Goal: Task Accomplishment & Management: Manage account settings

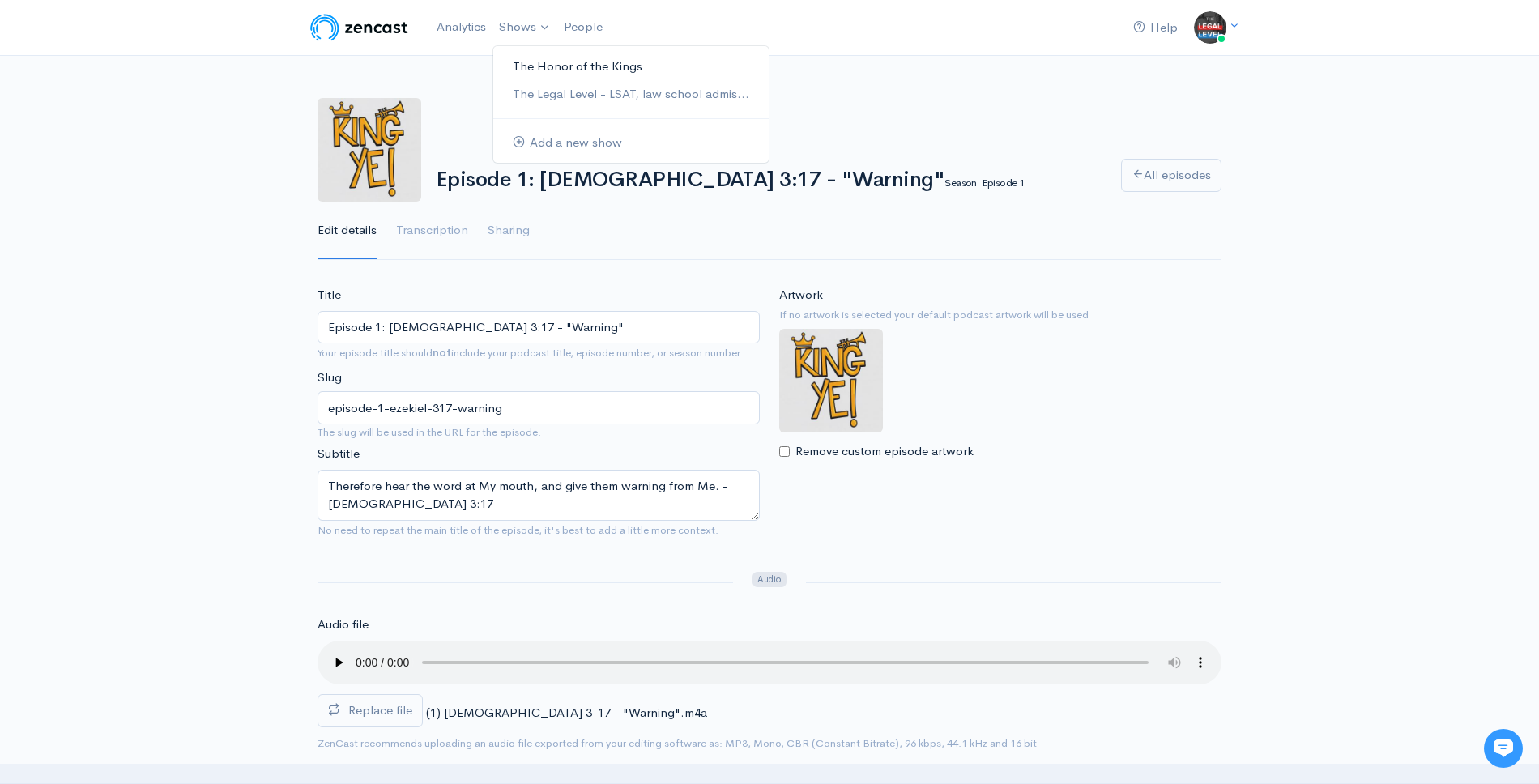
click at [531, 56] on link "The Honor of the Kings" at bounding box center [630, 66] width 275 height 28
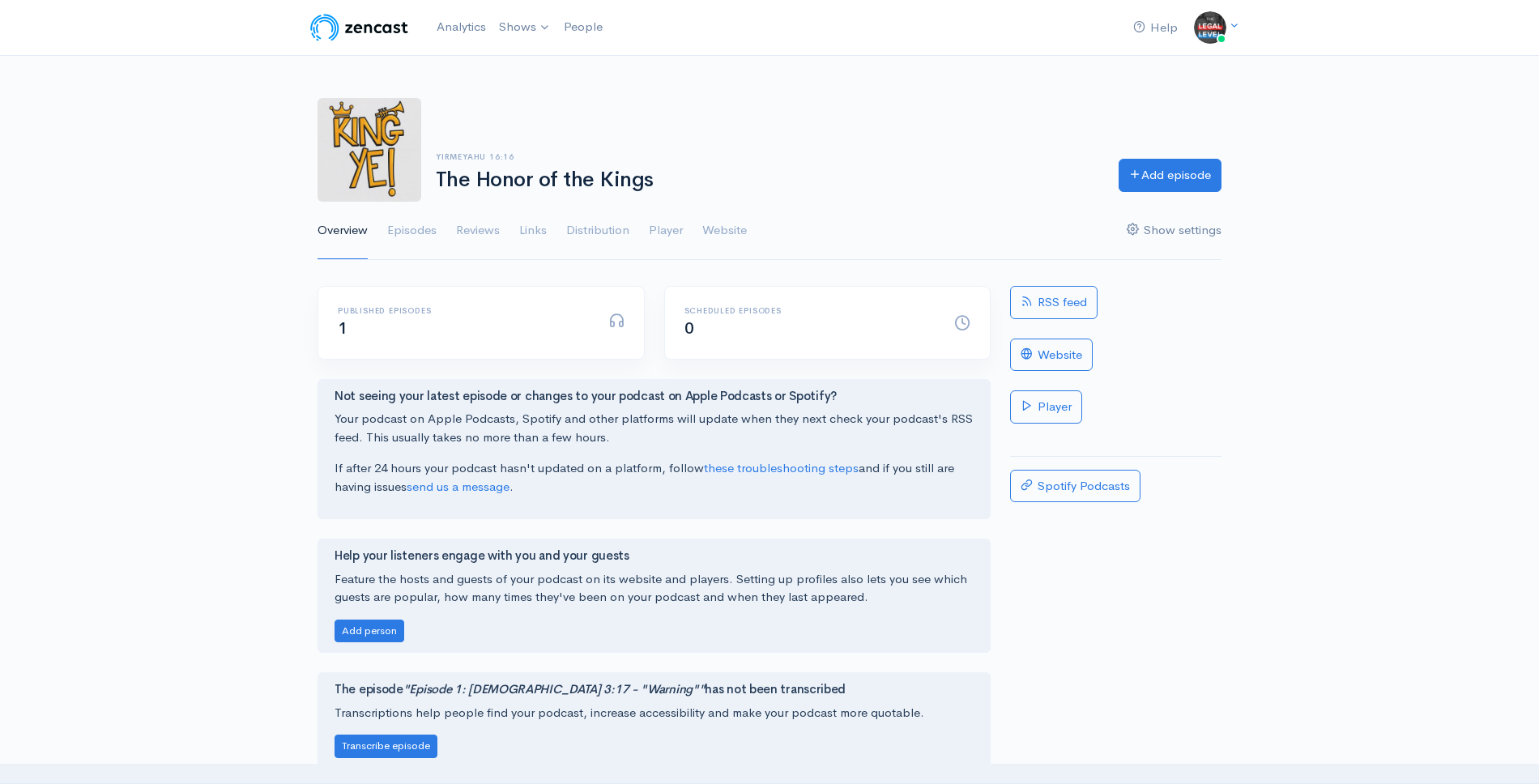
click at [1148, 226] on link "Show settings" at bounding box center [1173, 231] width 94 height 58
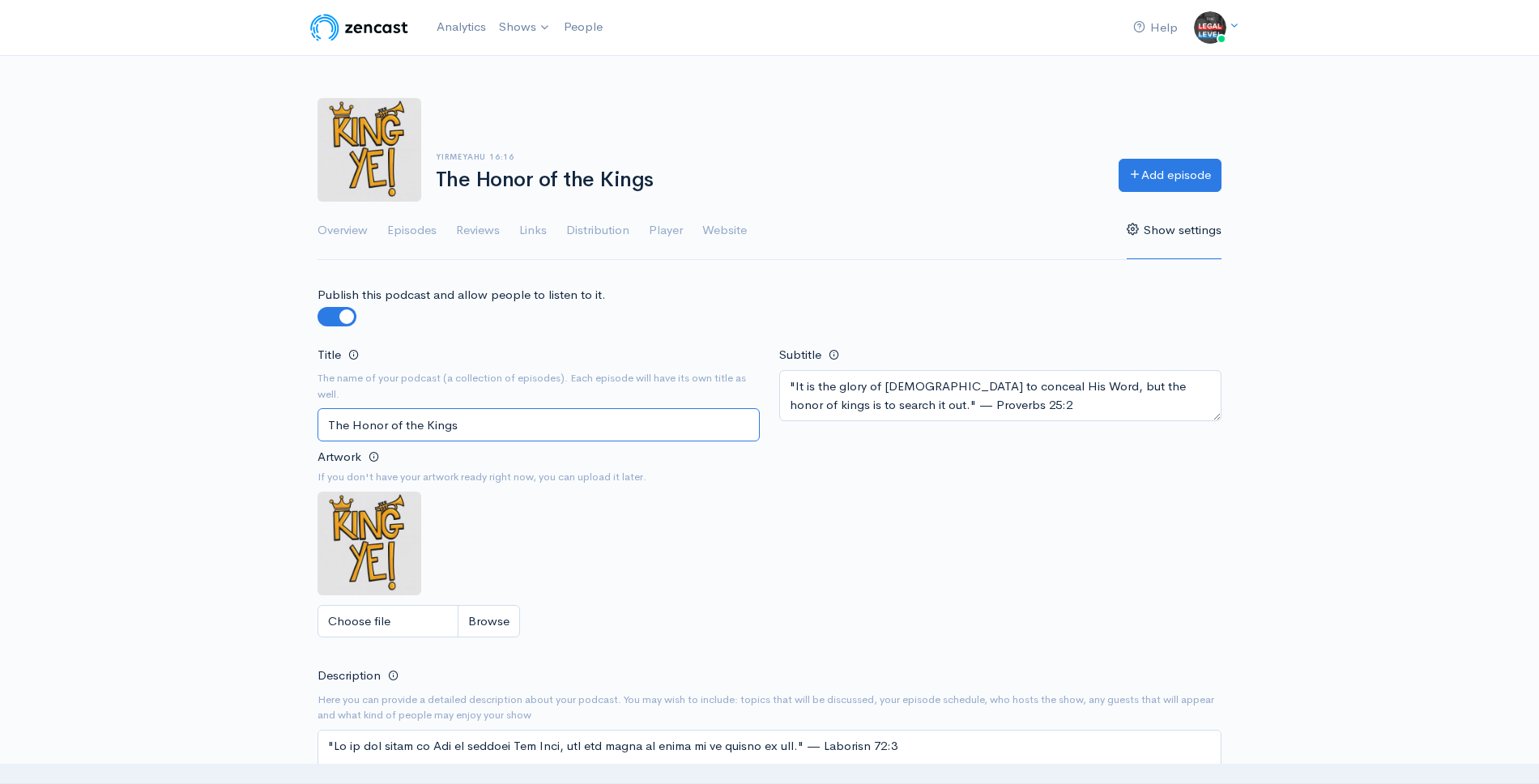
click at [605, 434] on input "The Honor of the Kings" at bounding box center [538, 425] width 443 height 33
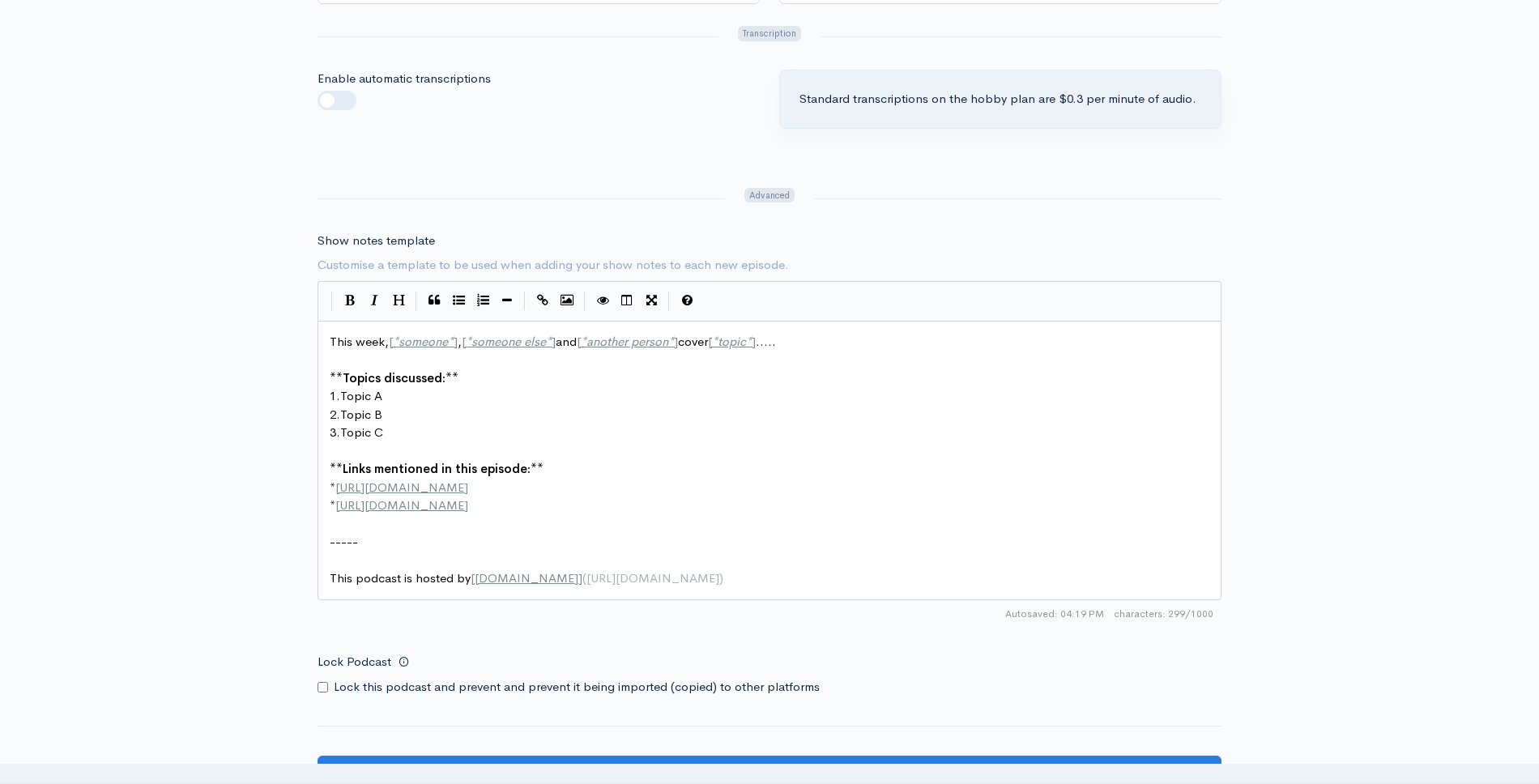
scroll to position [2040, 0]
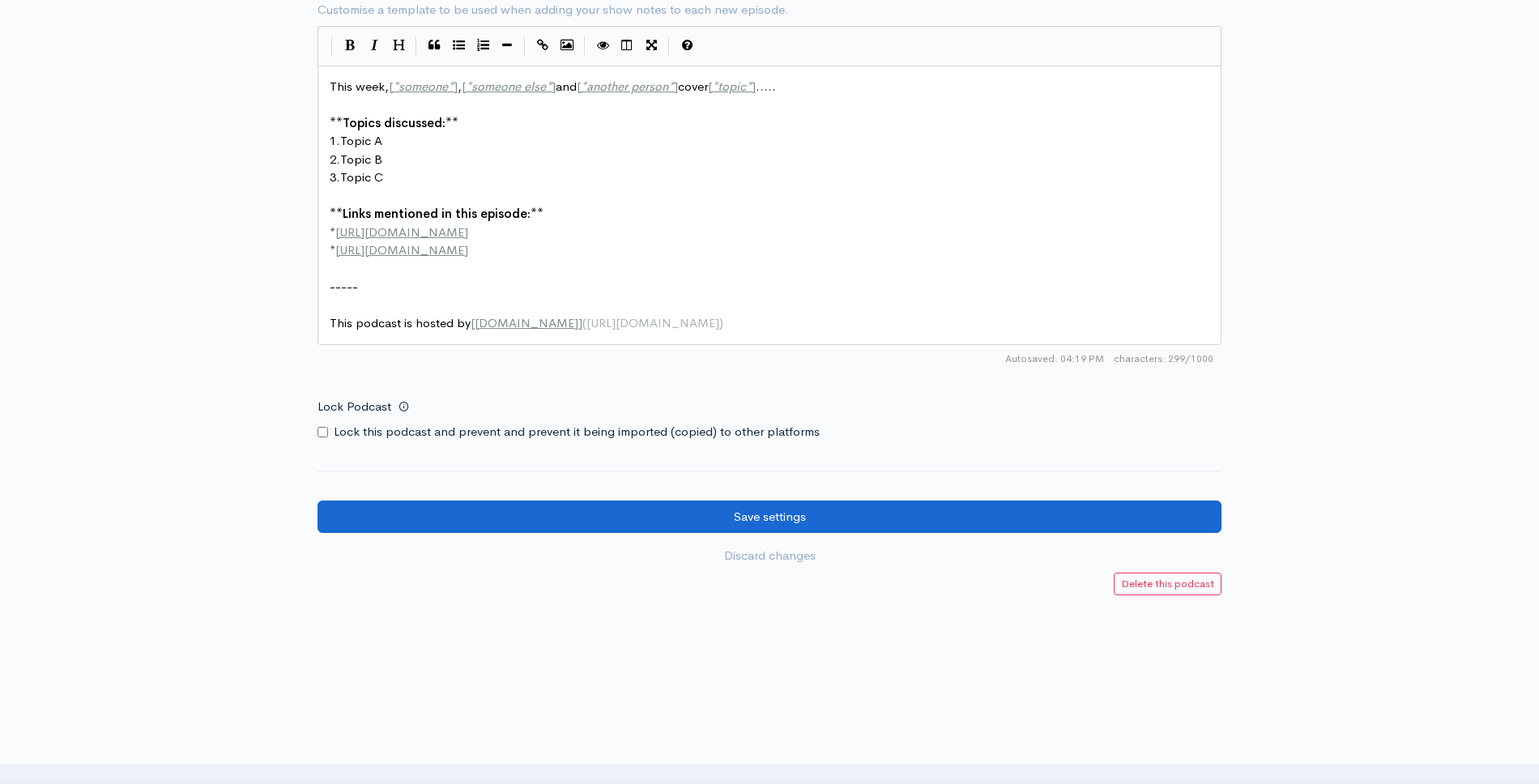
type input "The Honor of the Kings - King [PERSON_NAME]!"
click at [849, 503] on input "Save settings" at bounding box center [769, 517] width 904 height 33
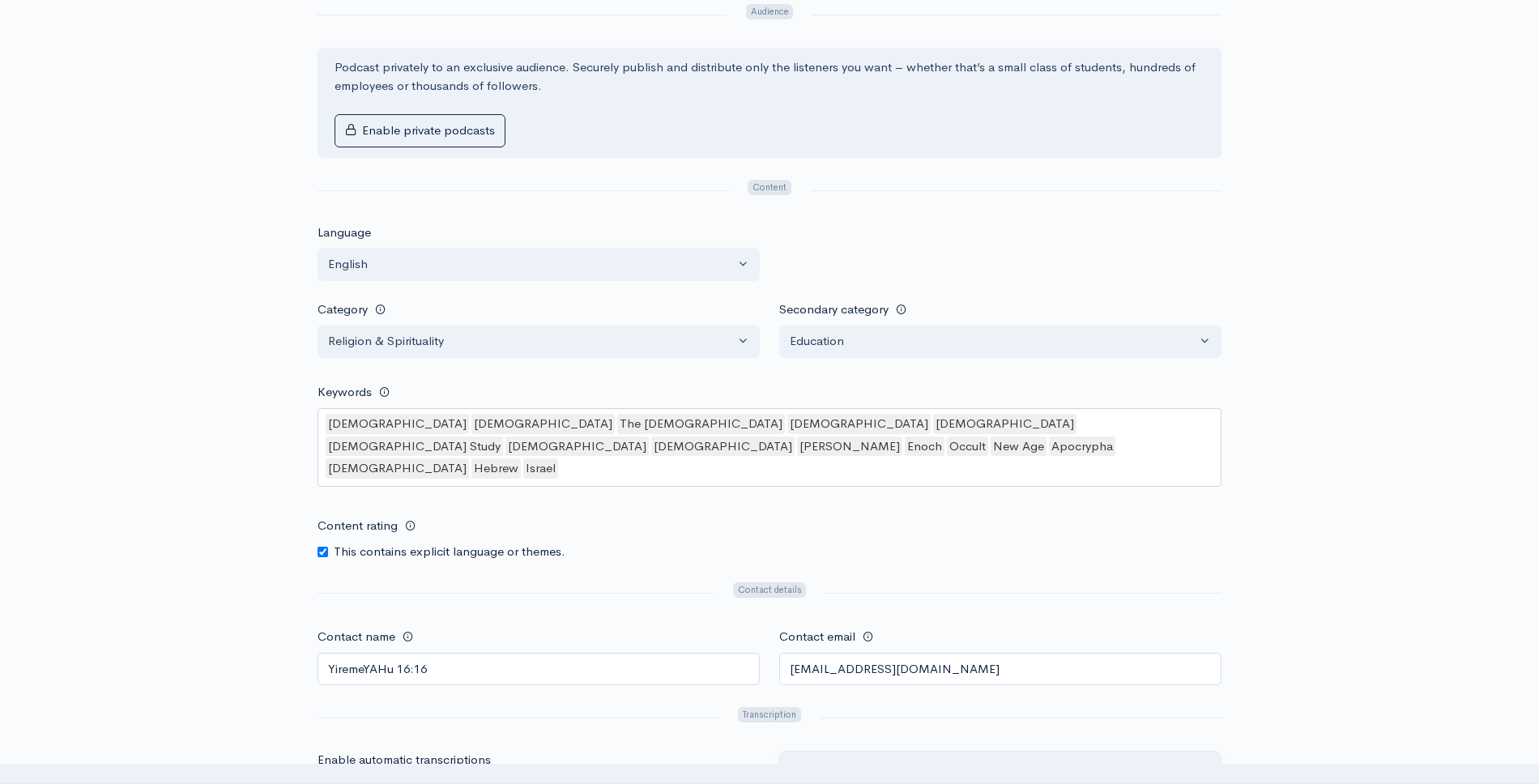
scroll to position [563, 0]
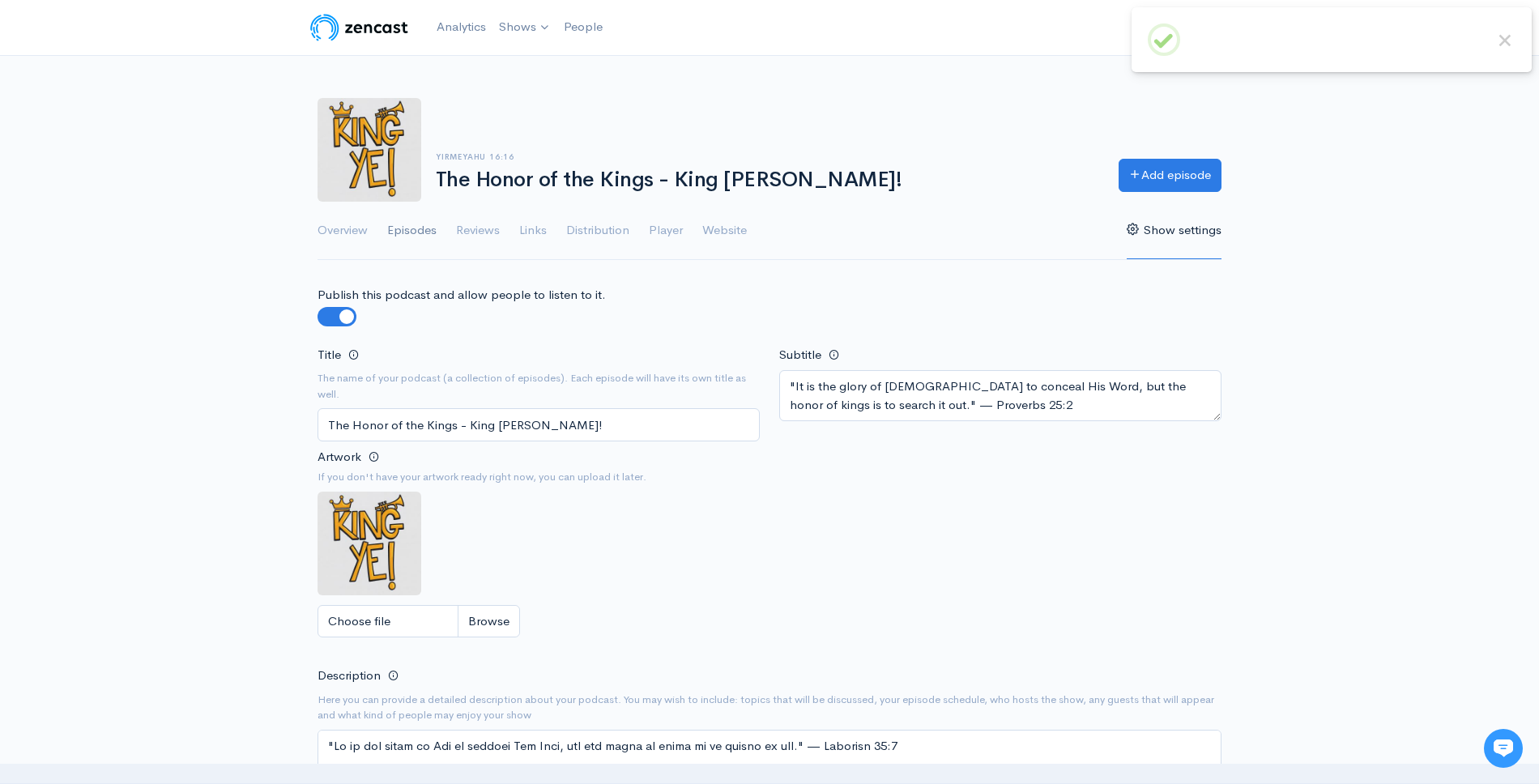
click at [428, 229] on link "Episodes" at bounding box center [412, 231] width 50 height 58
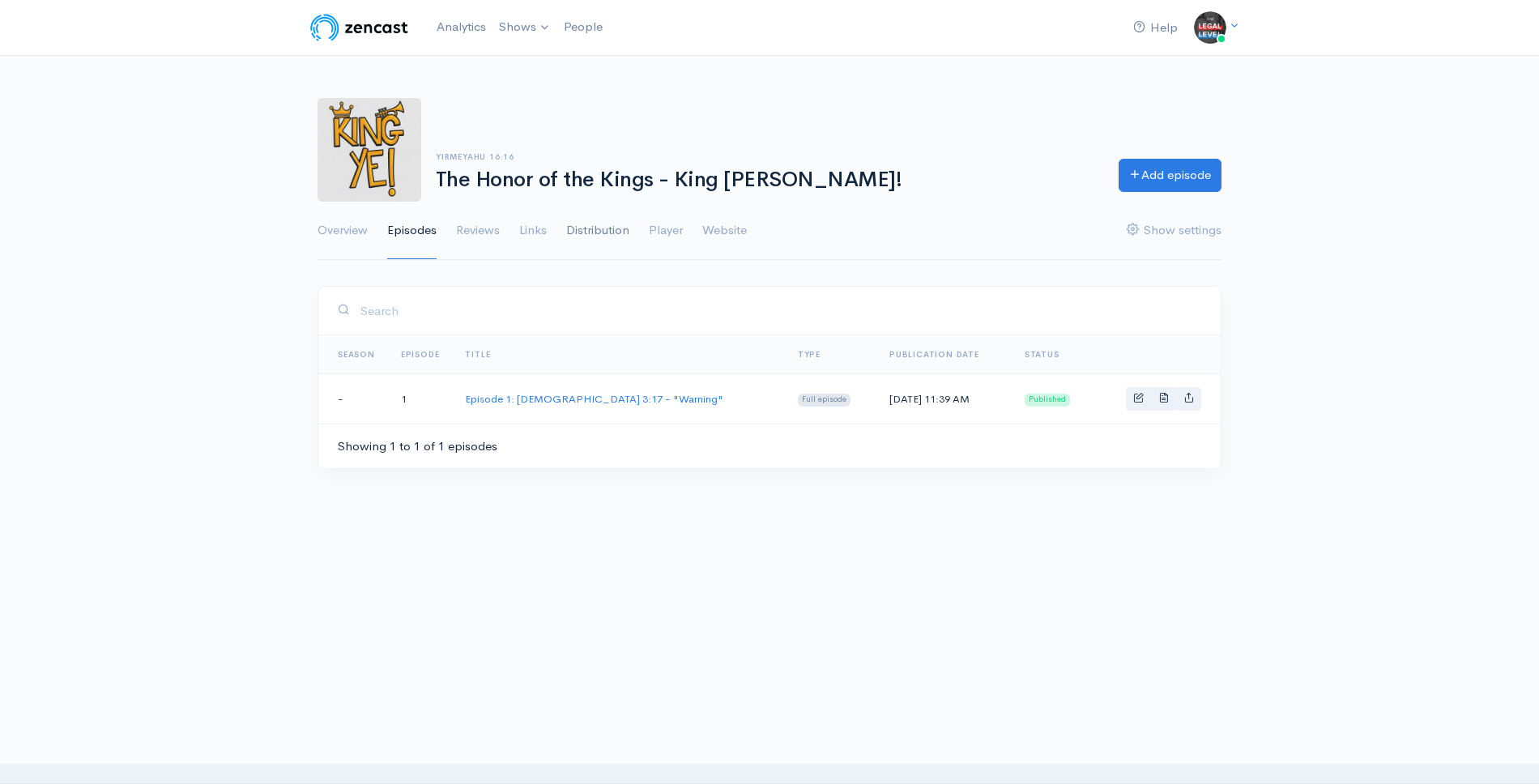
click at [605, 238] on link "Distribution" at bounding box center [597, 231] width 63 height 58
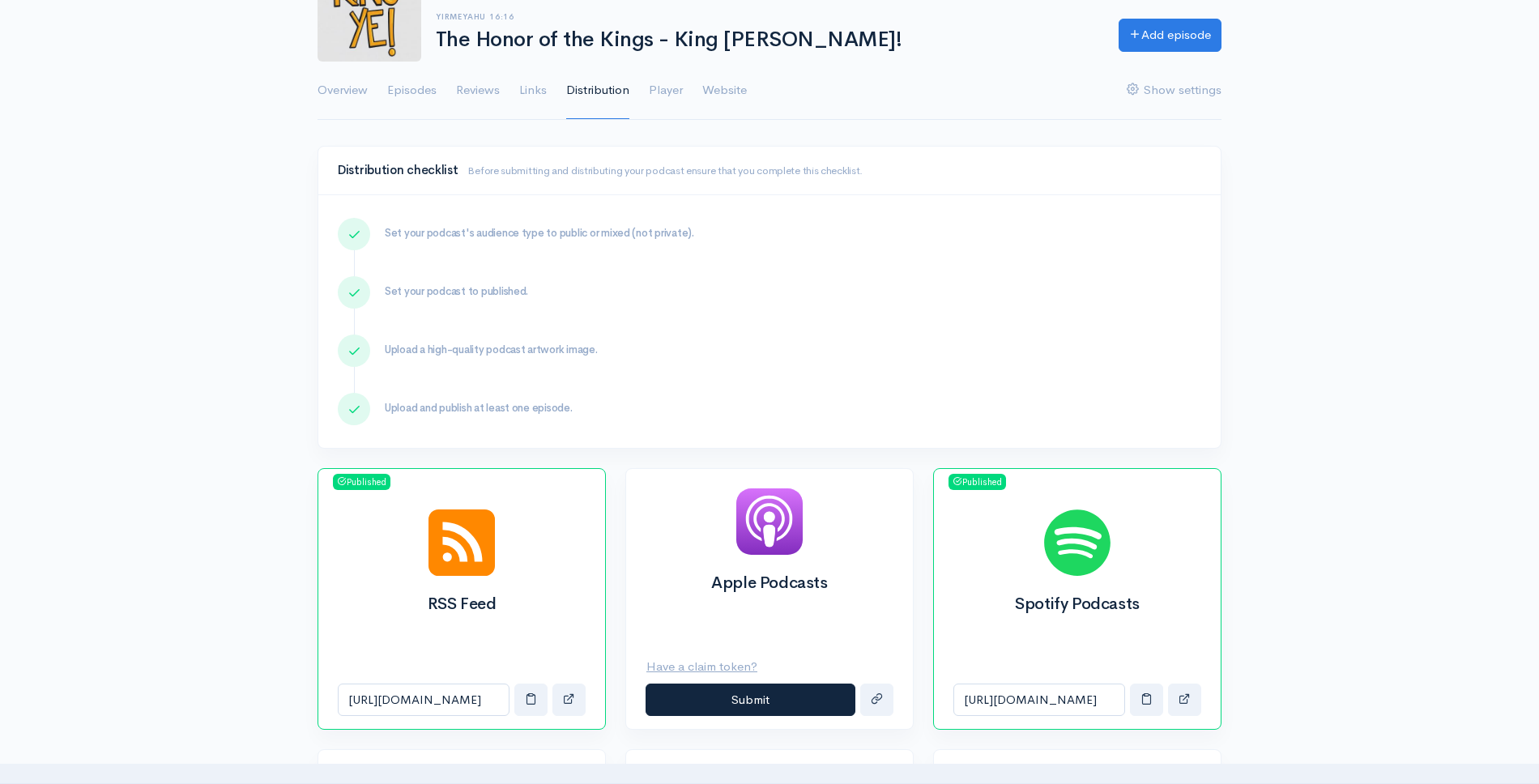
scroll to position [176, 0]
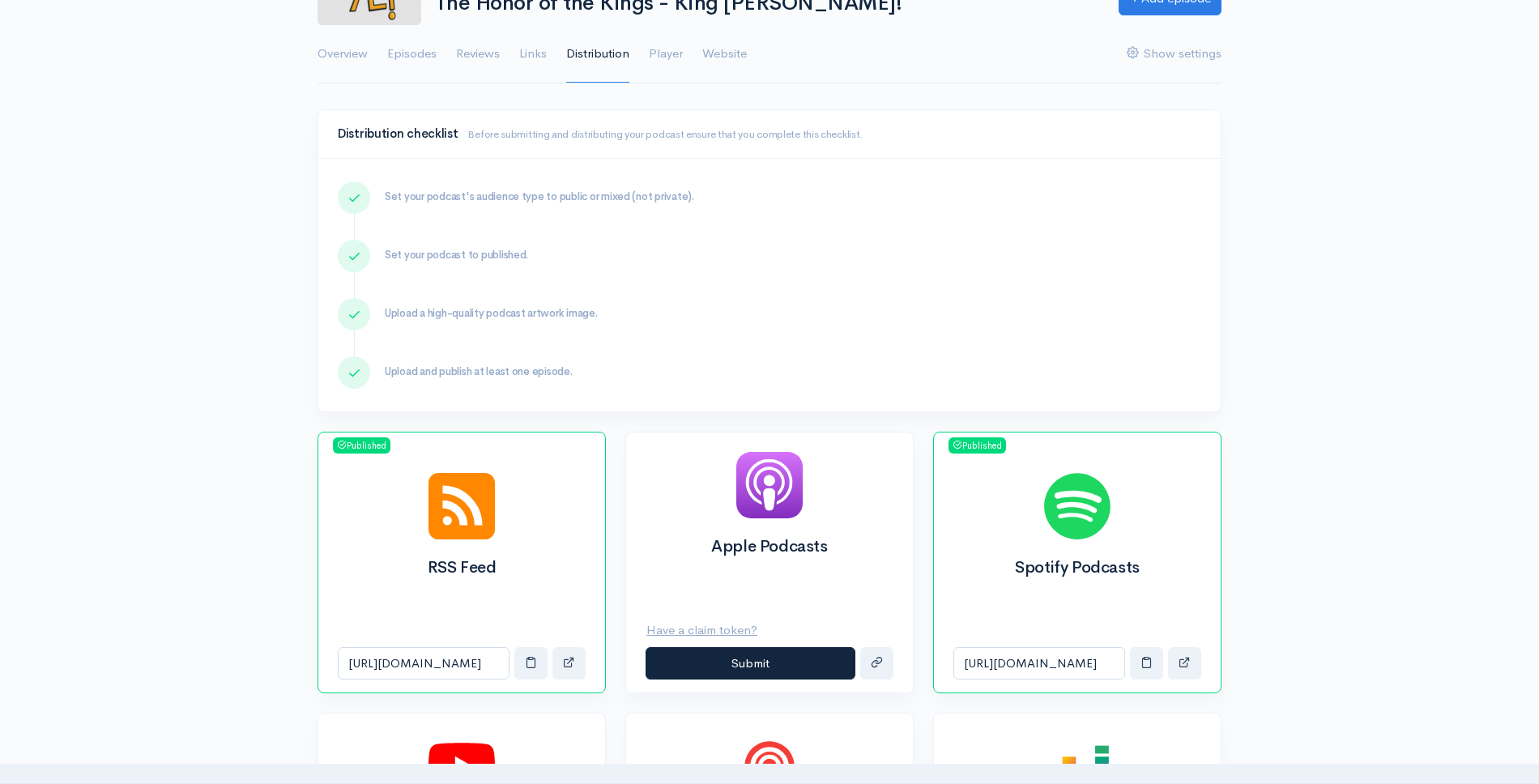
click at [753, 510] on img at bounding box center [770, 485] width 66 height 66
click at [762, 670] on button "Submit" at bounding box center [750, 663] width 210 height 33
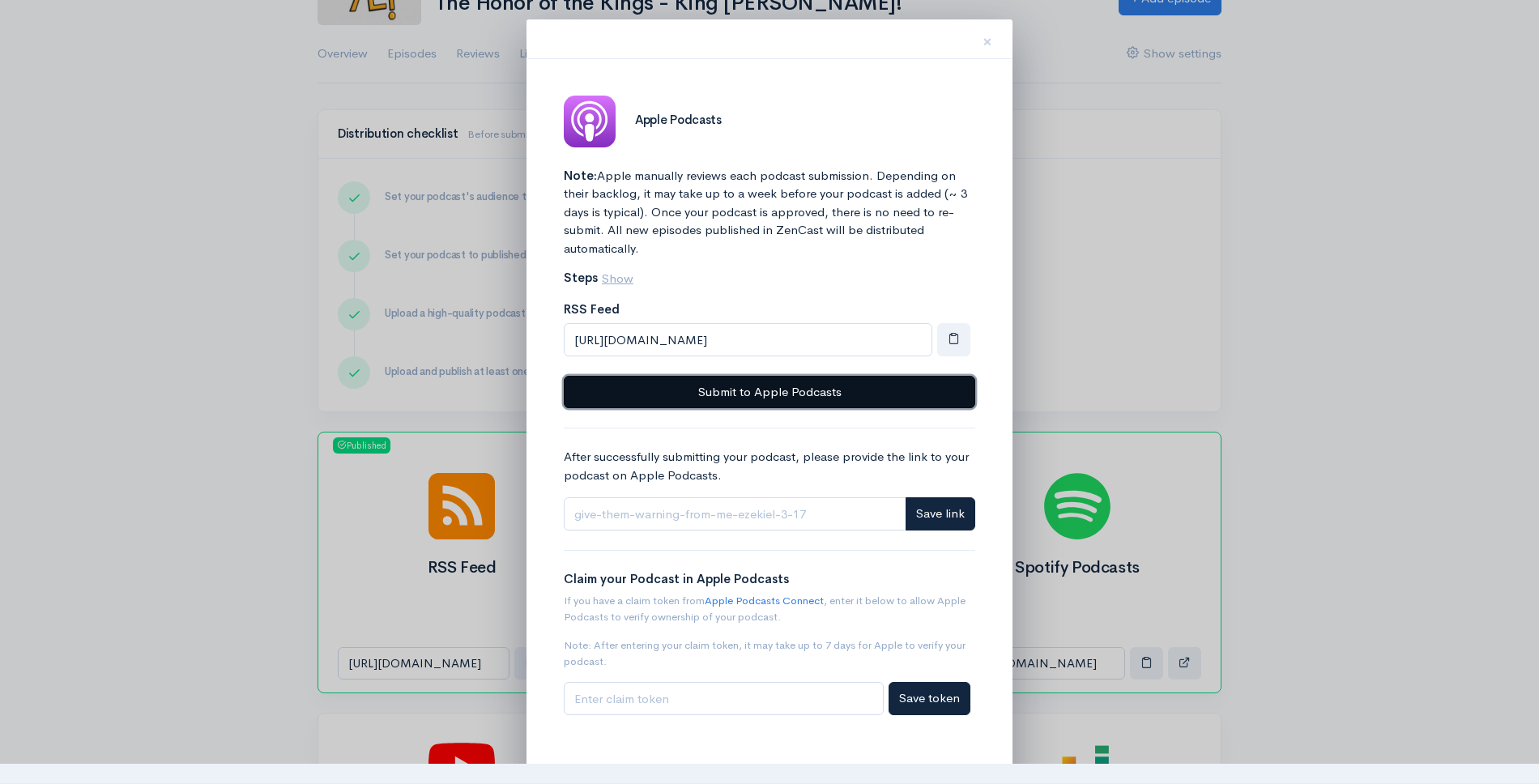
click at [838, 402] on button "Submit to Apple Podcasts" at bounding box center [769, 392] width 412 height 33
click at [809, 380] on button "Submit to Apple Podcasts" at bounding box center [769, 392] width 412 height 33
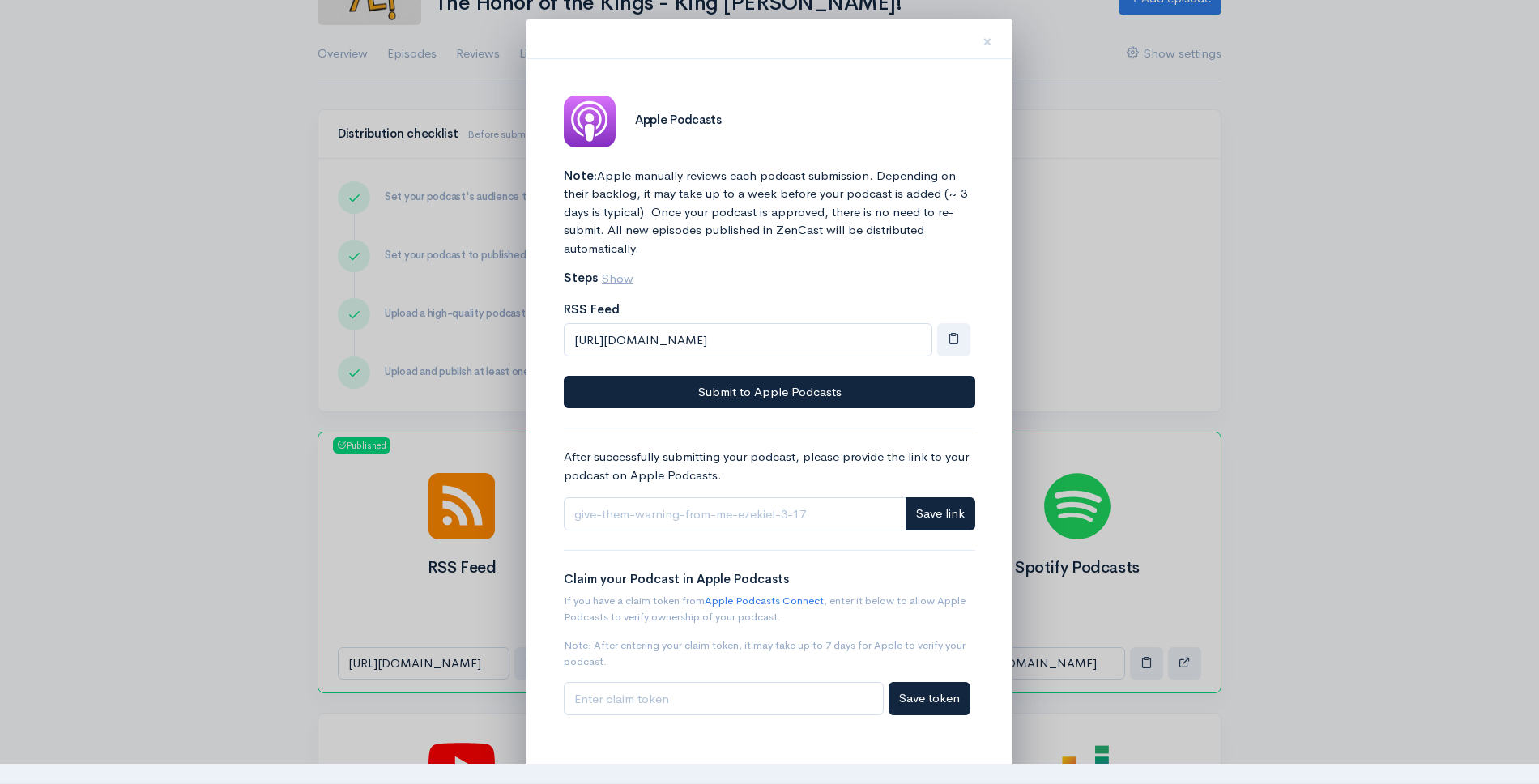
click at [1161, 375] on div at bounding box center [770, 392] width 1539 height 784
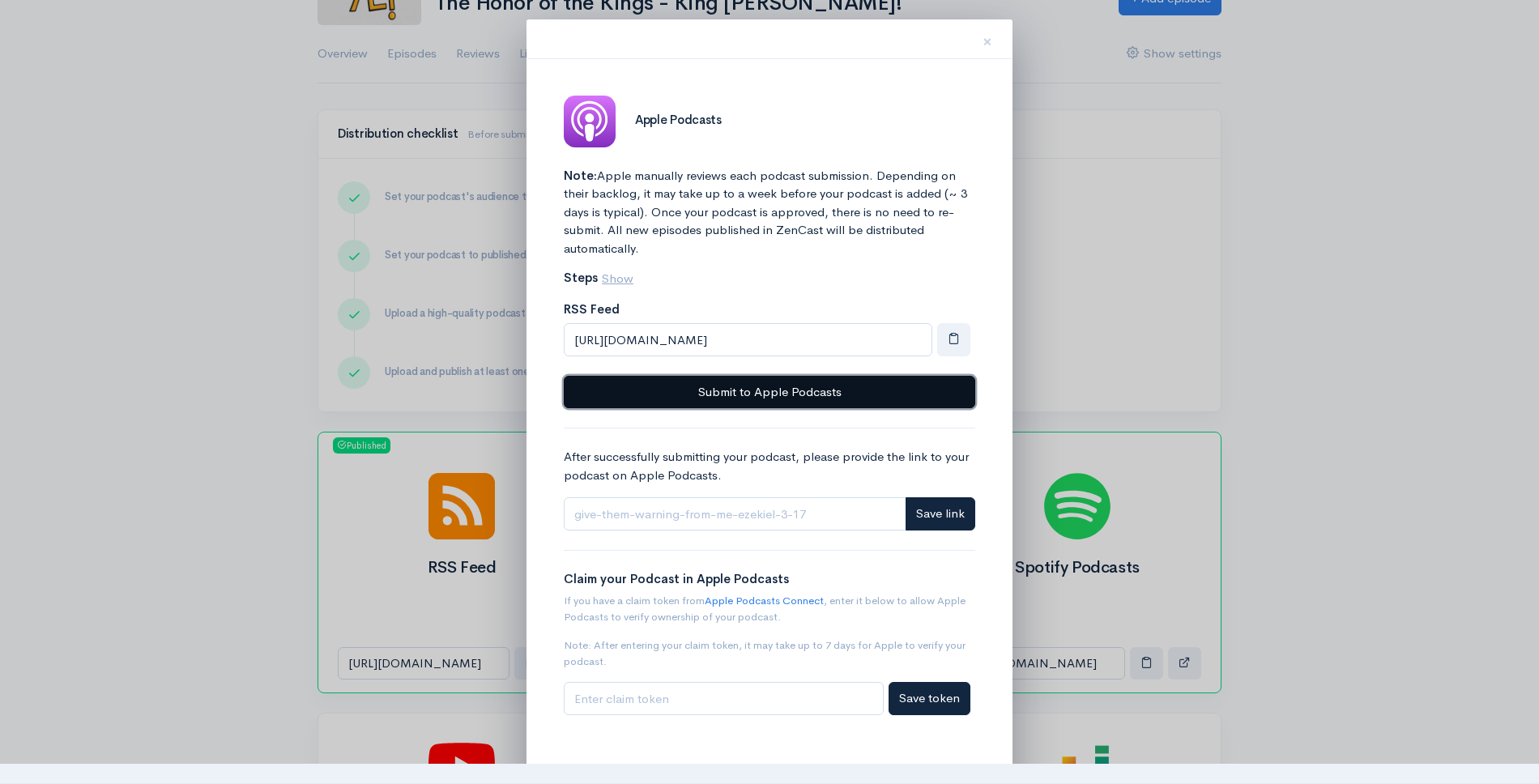
click at [799, 394] on button "Submit to Apple Podcasts" at bounding box center [769, 392] width 412 height 33
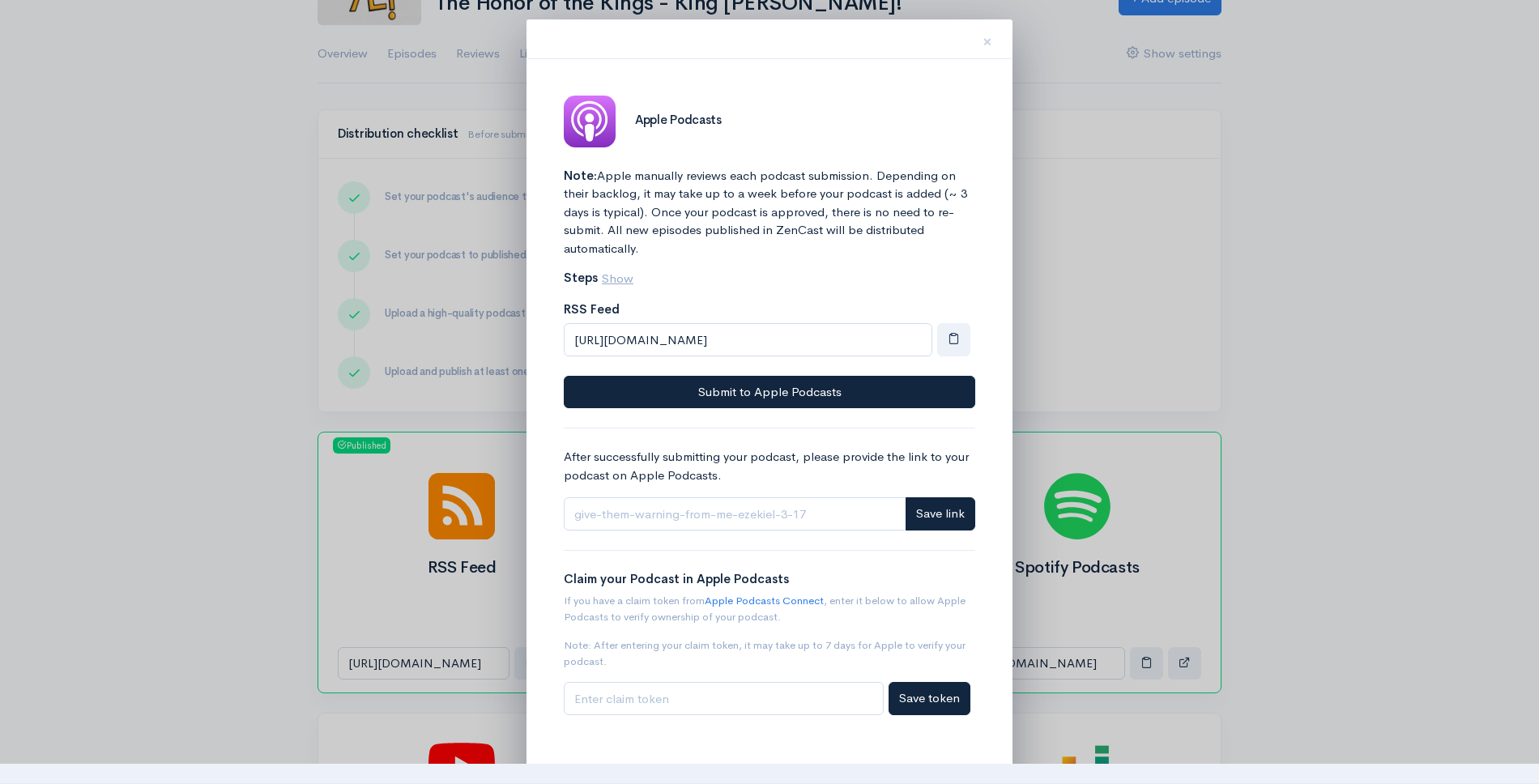
click at [1051, 75] on div at bounding box center [770, 392] width 1539 height 784
click at [984, 37] on span "×" at bounding box center [987, 42] width 10 height 23
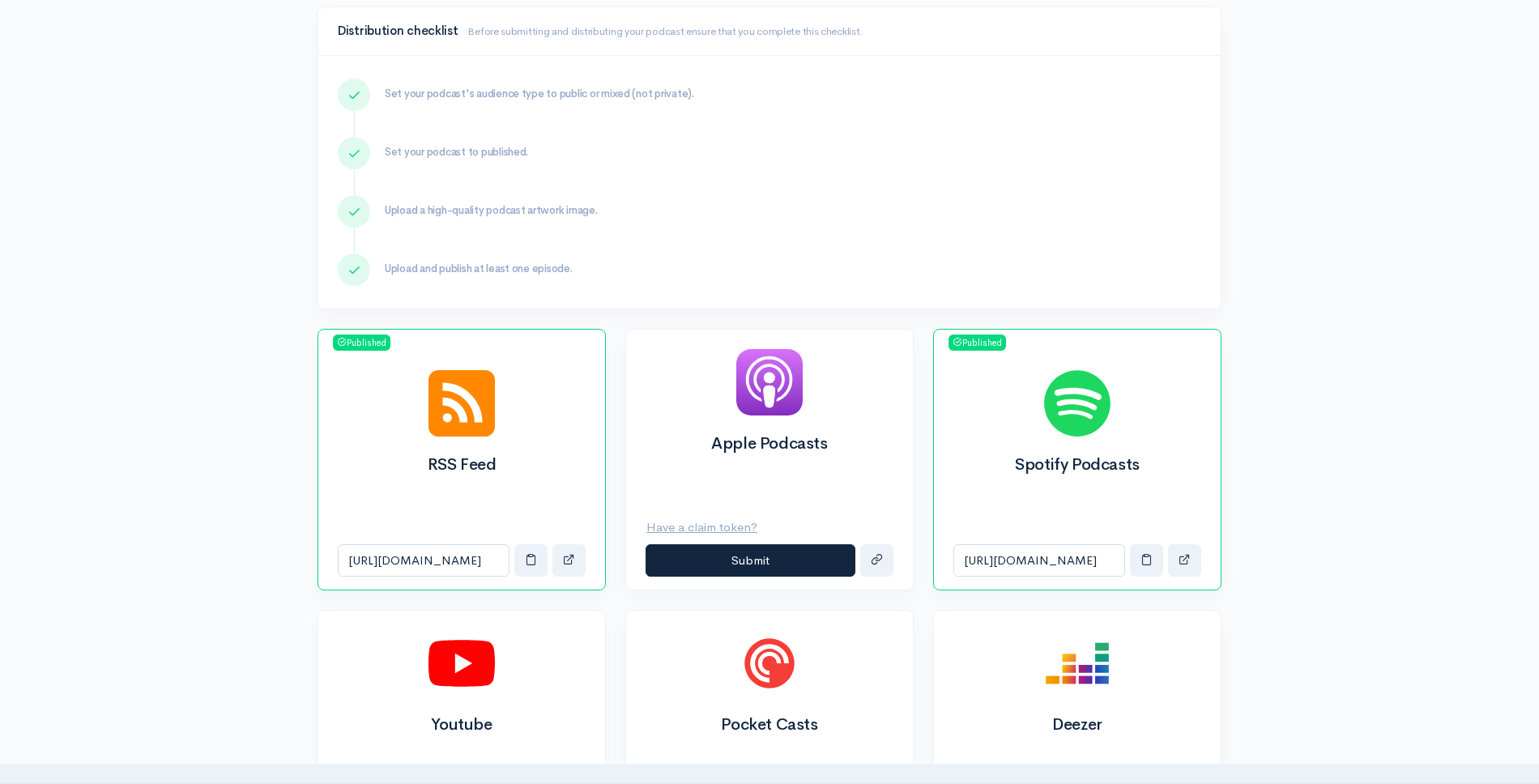
scroll to position [283, 0]
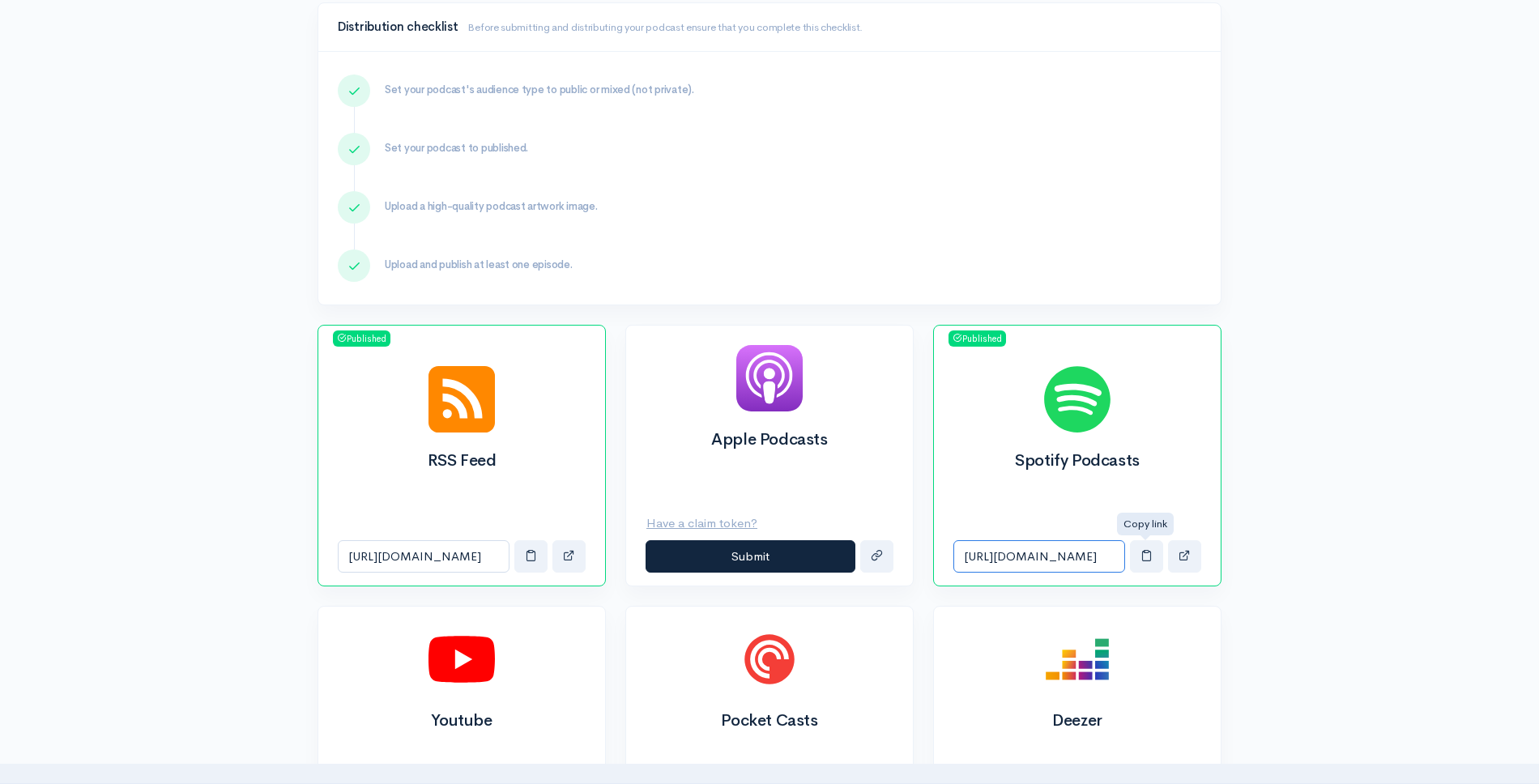
click at [1085, 555] on input "[URL][DOMAIN_NAME]" at bounding box center [1039, 556] width 171 height 33
click at [1128, 552] on div "[URL][DOMAIN_NAME]" at bounding box center [1077, 556] width 248 height 33
click at [1074, 338] on div "Published" at bounding box center [1005, 337] width 143 height 21
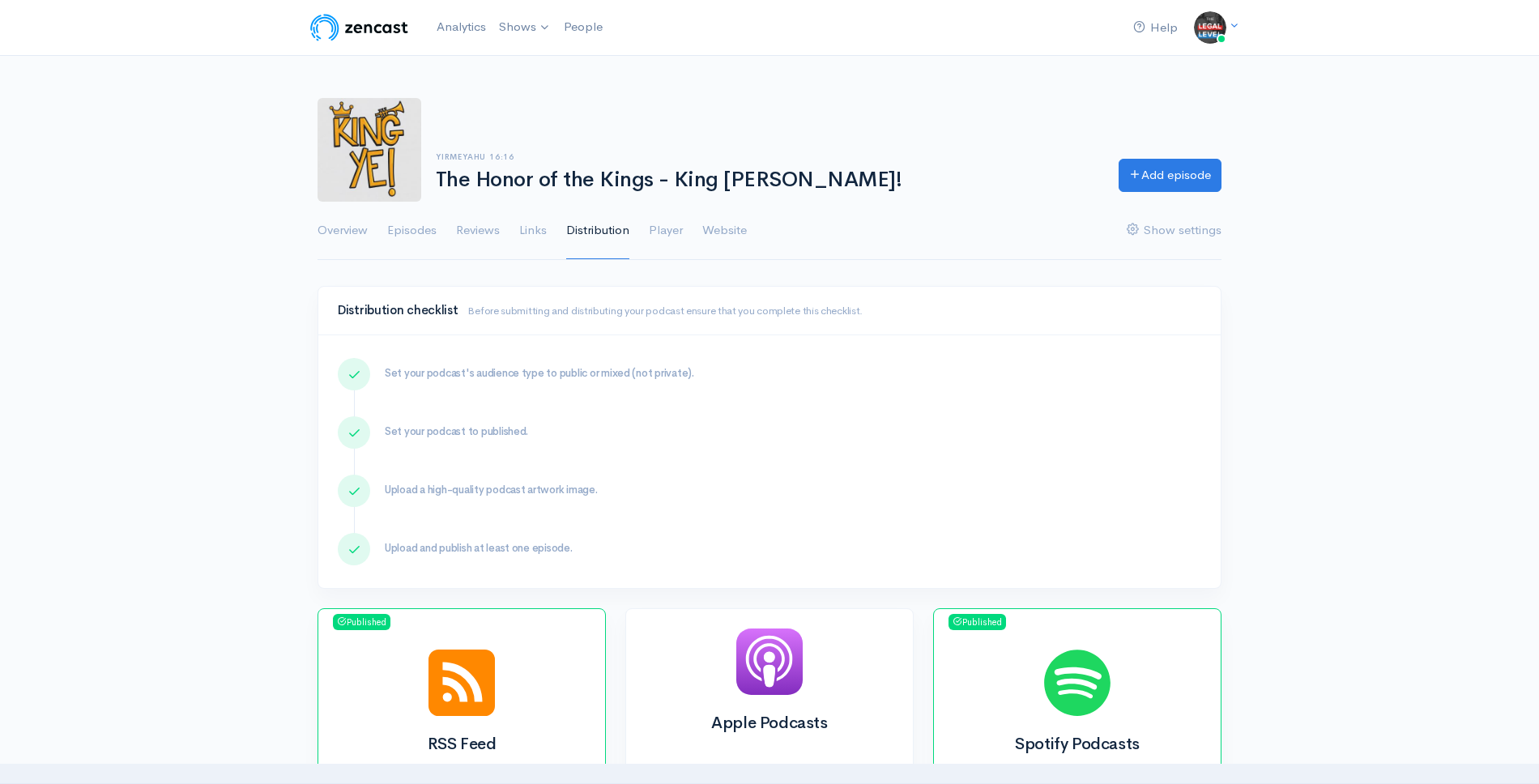
click at [343, 31] on img at bounding box center [359, 27] width 103 height 32
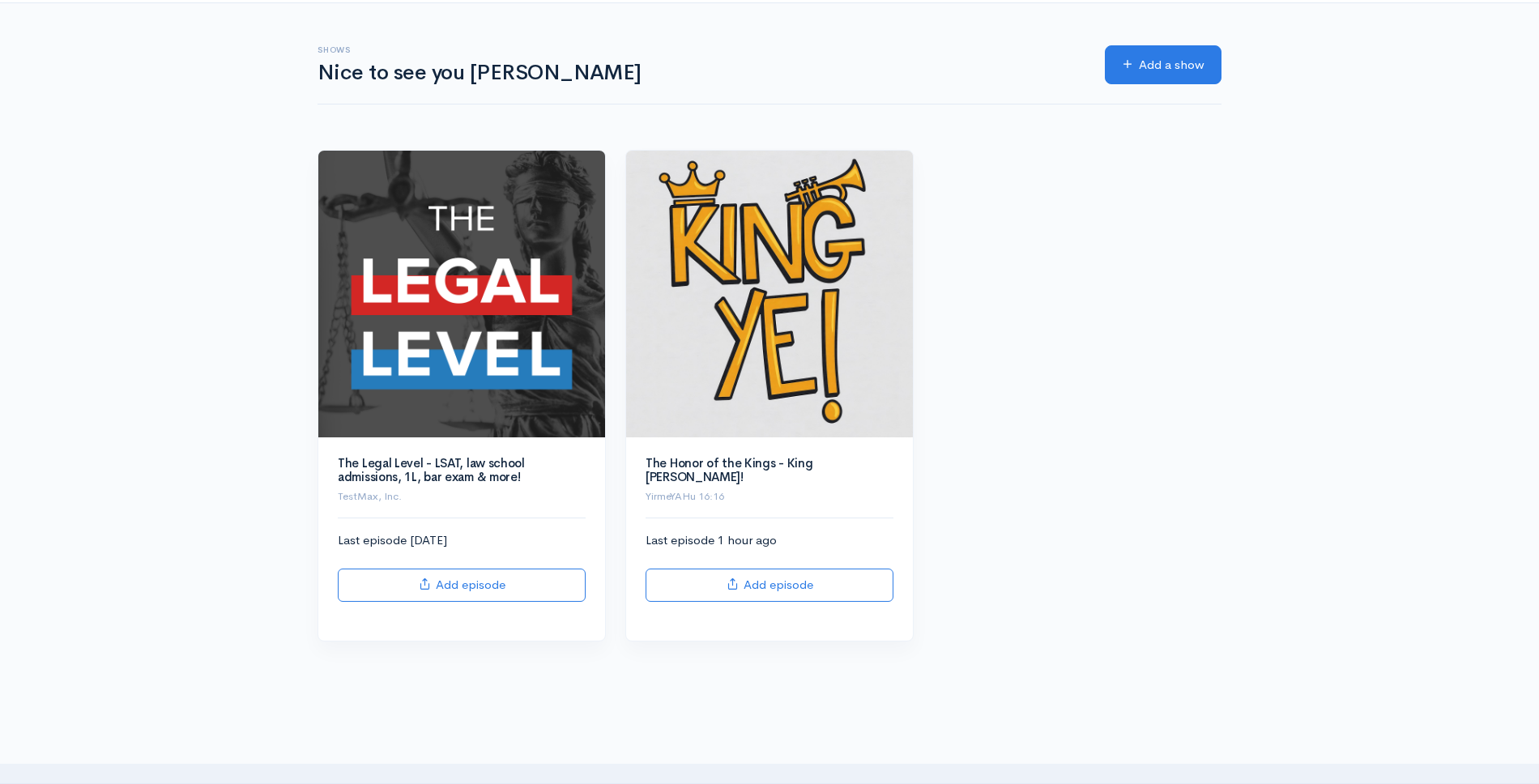
scroll to position [55, 0]
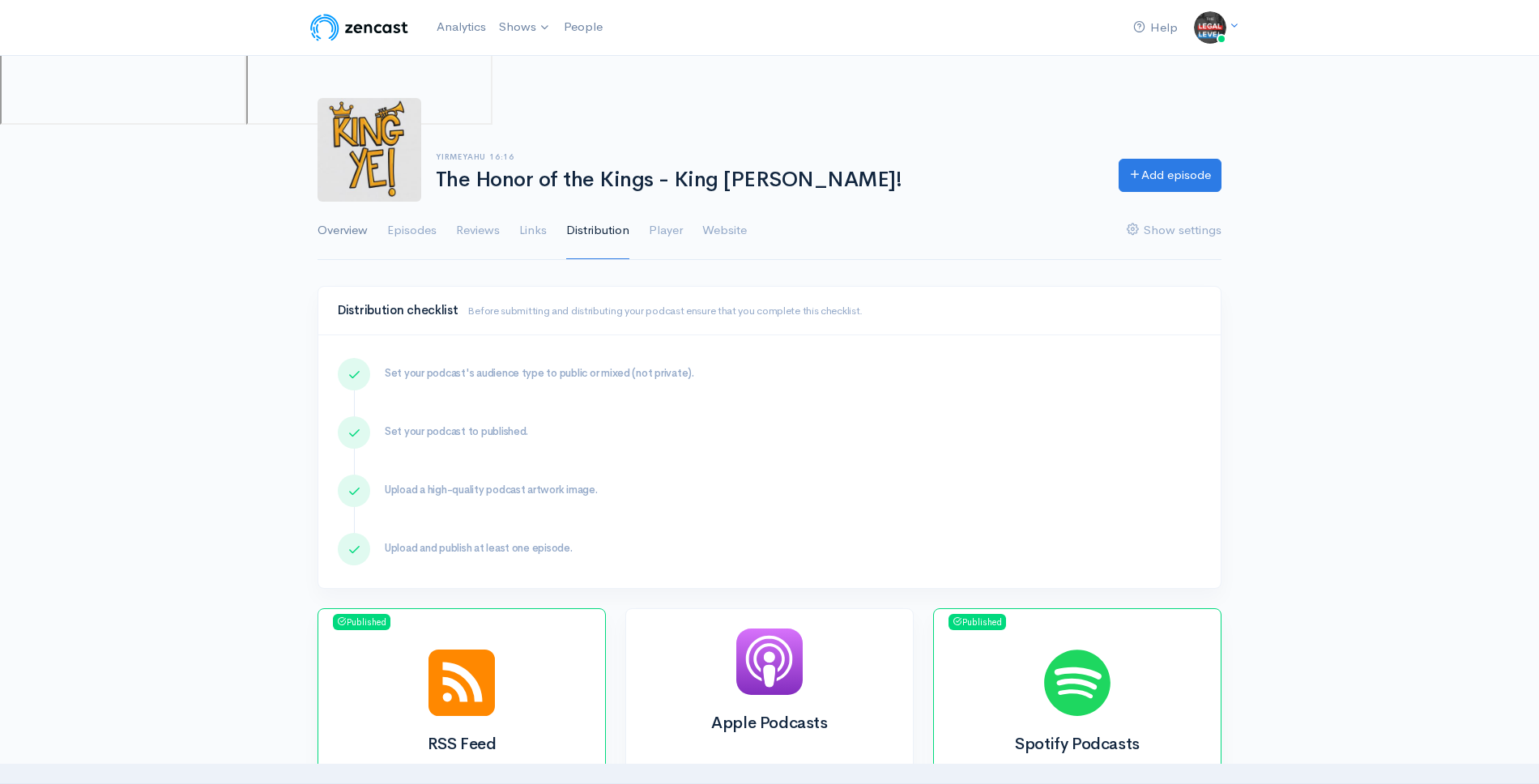
click at [354, 228] on link "Overview" at bounding box center [342, 231] width 51 height 58
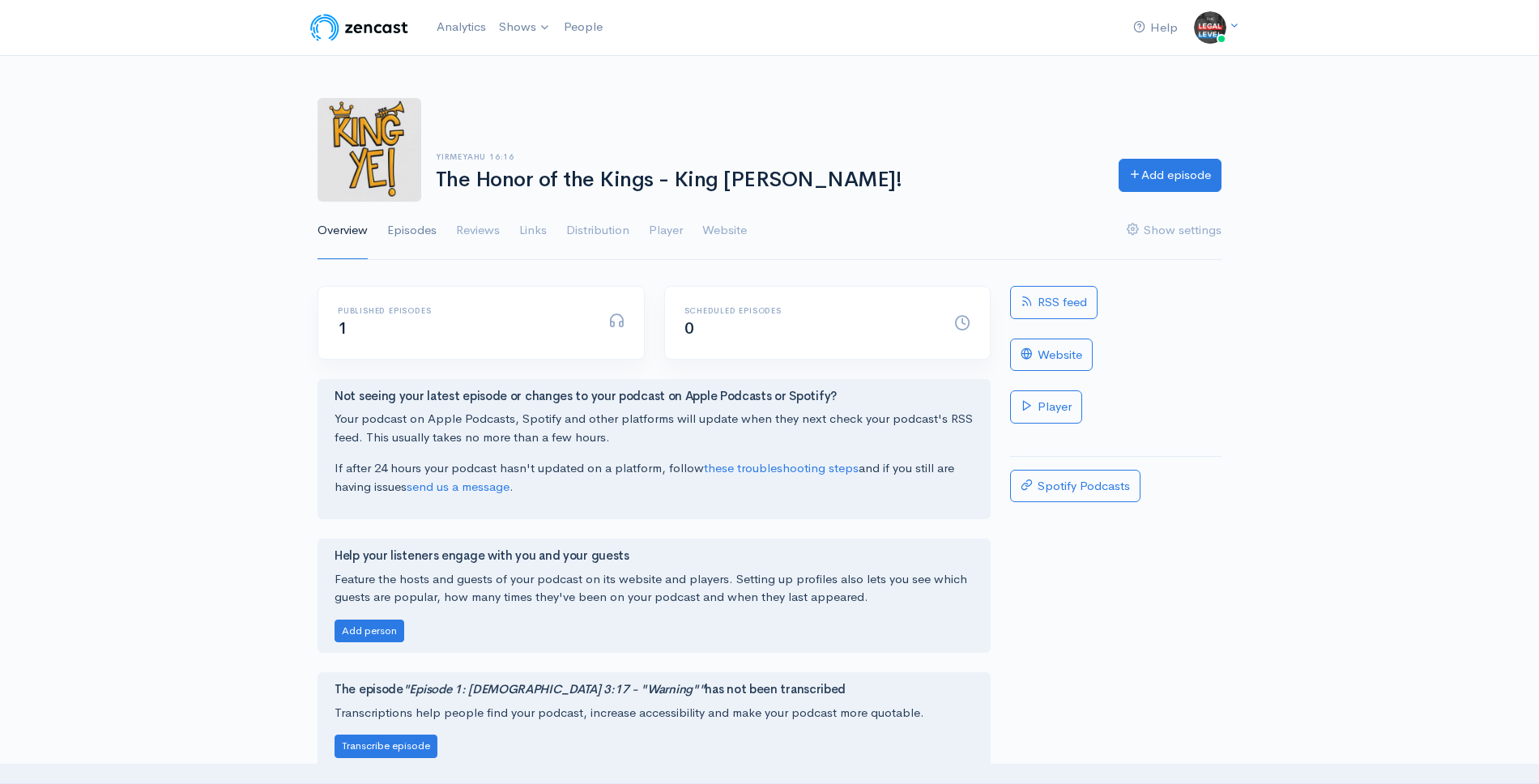
click at [422, 229] on link "Episodes" at bounding box center [412, 231] width 50 height 58
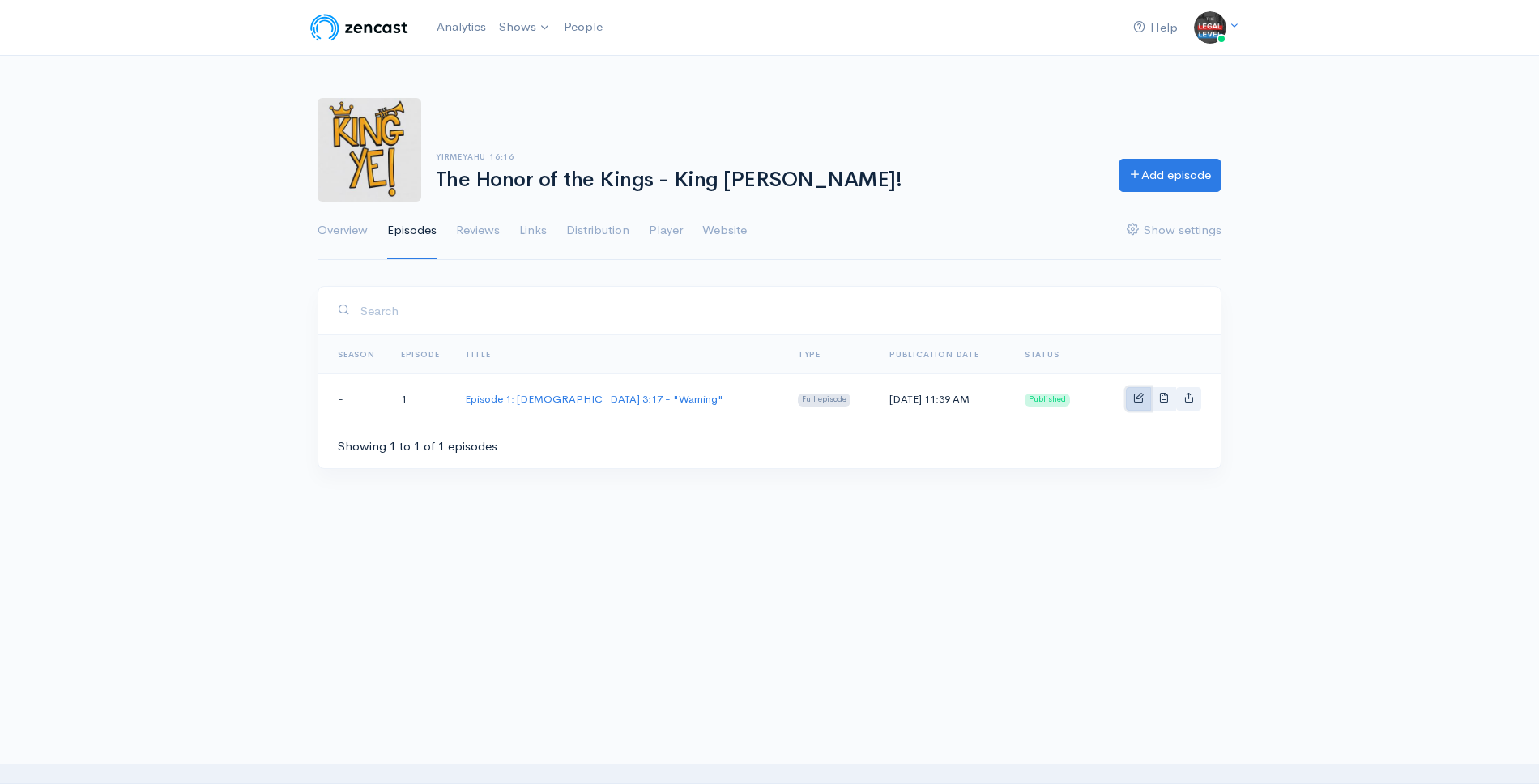
click at [1139, 394] on span "Basic example" at bounding box center [1138, 397] width 11 height 11
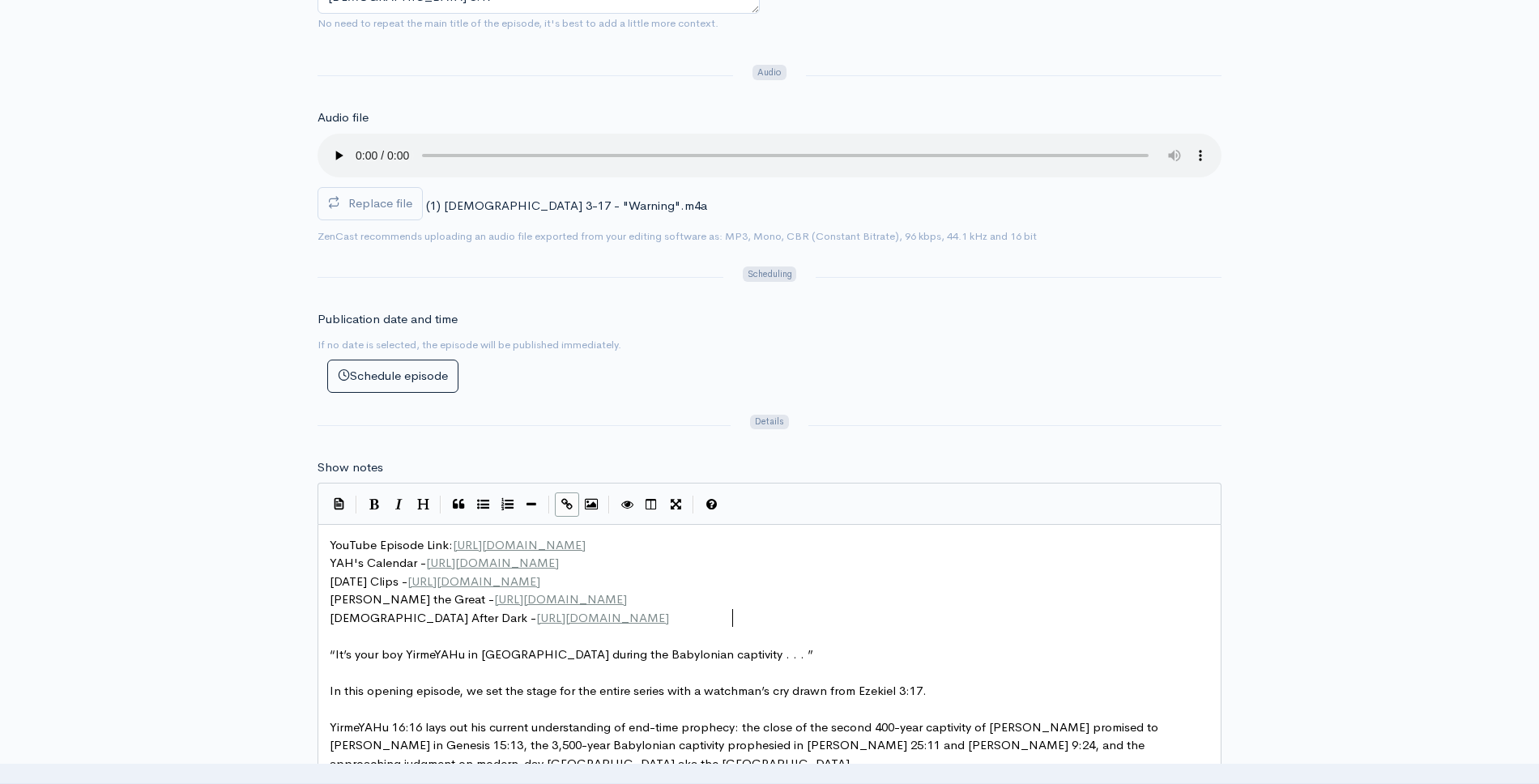
scroll to position [7, 0]
click at [747, 612] on pre "Torah After Dark - https://www.youtube.com/@GadalHaGadol/podcasts" at bounding box center [769, 618] width 886 height 18
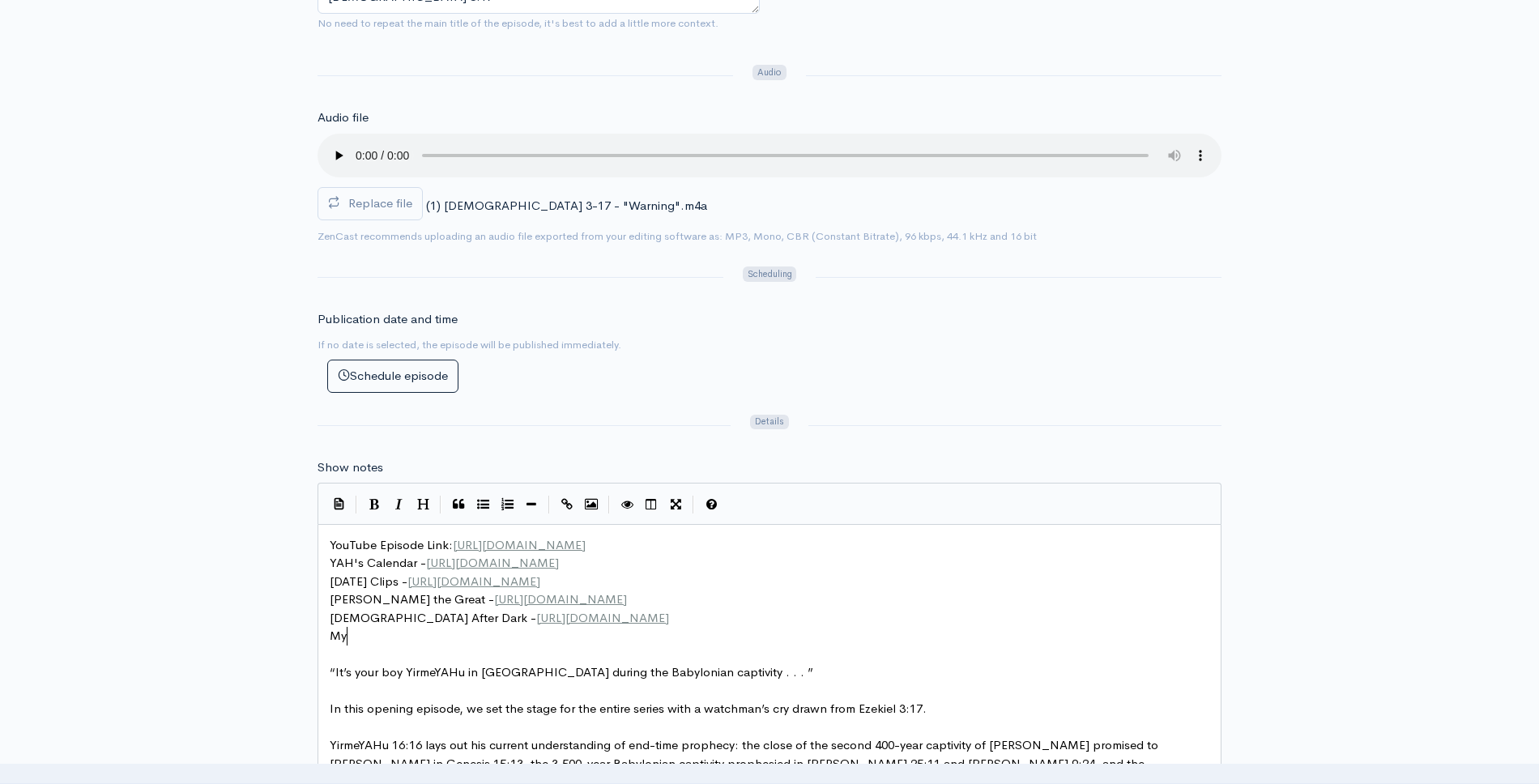
scroll to position [7, 18]
type textarea "My Initial Testimonay"
type textarea "y:"
type textarea "-"
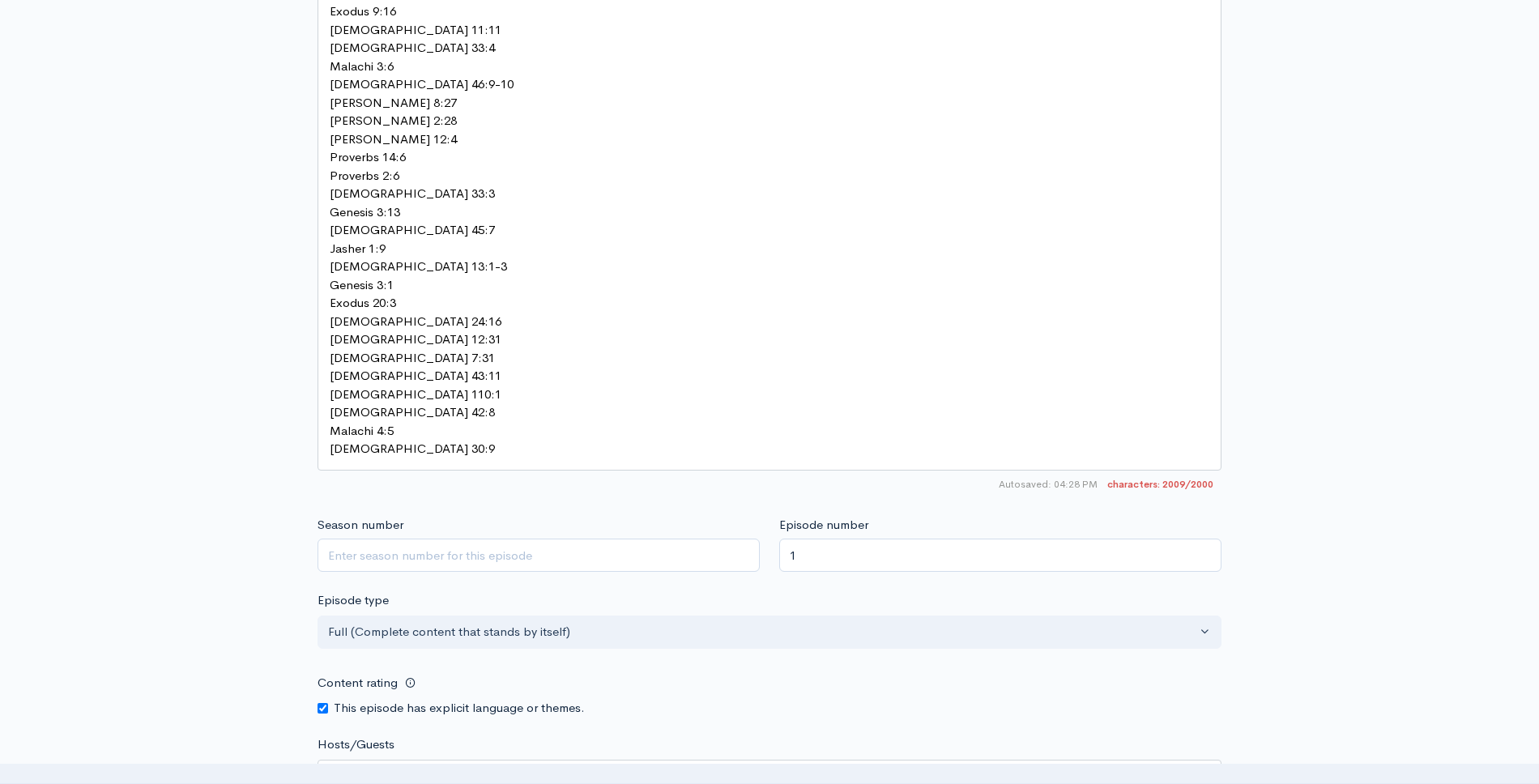
scroll to position [2334, 0]
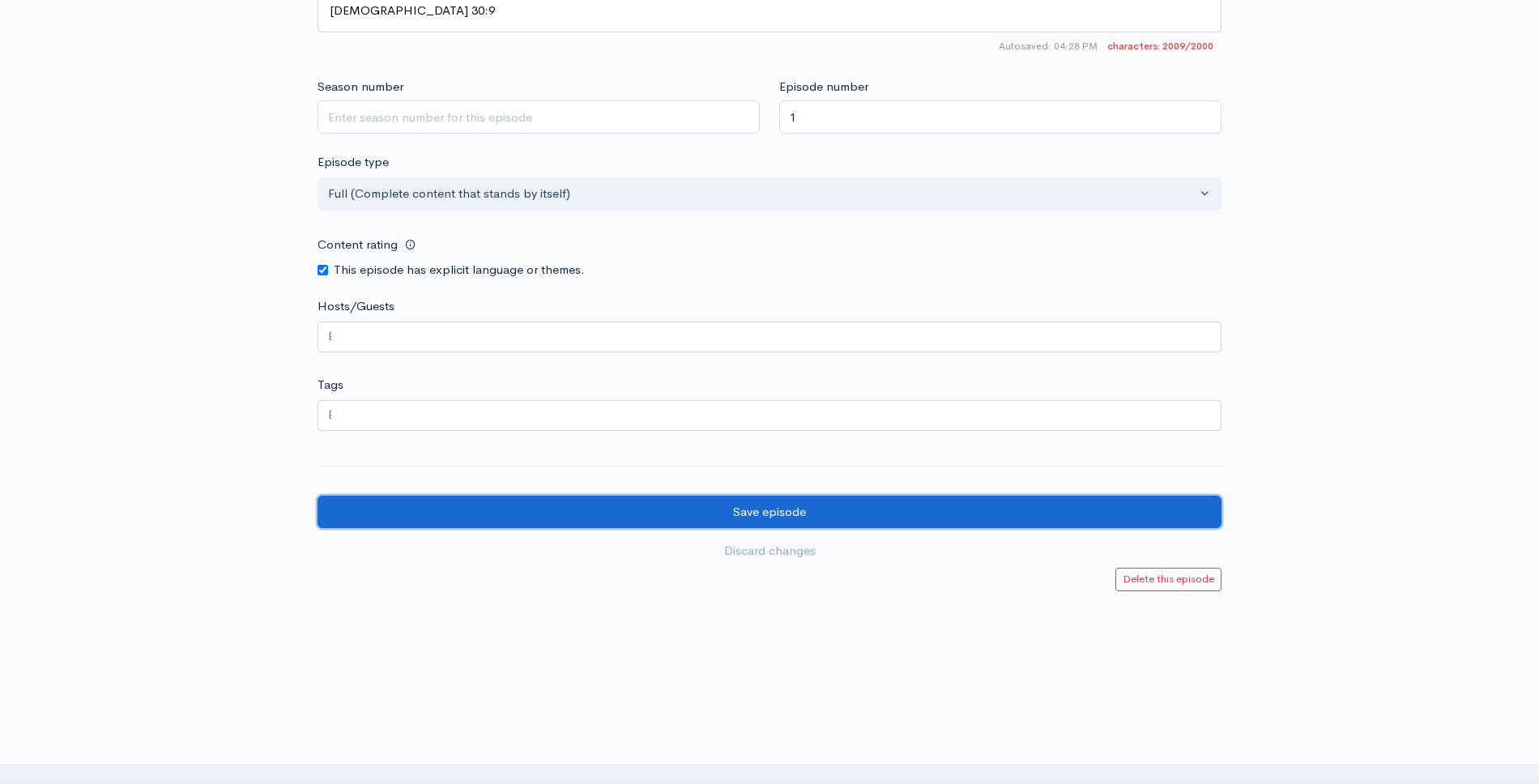
click at [782, 495] on input "Save episode" at bounding box center [769, 512] width 904 height 33
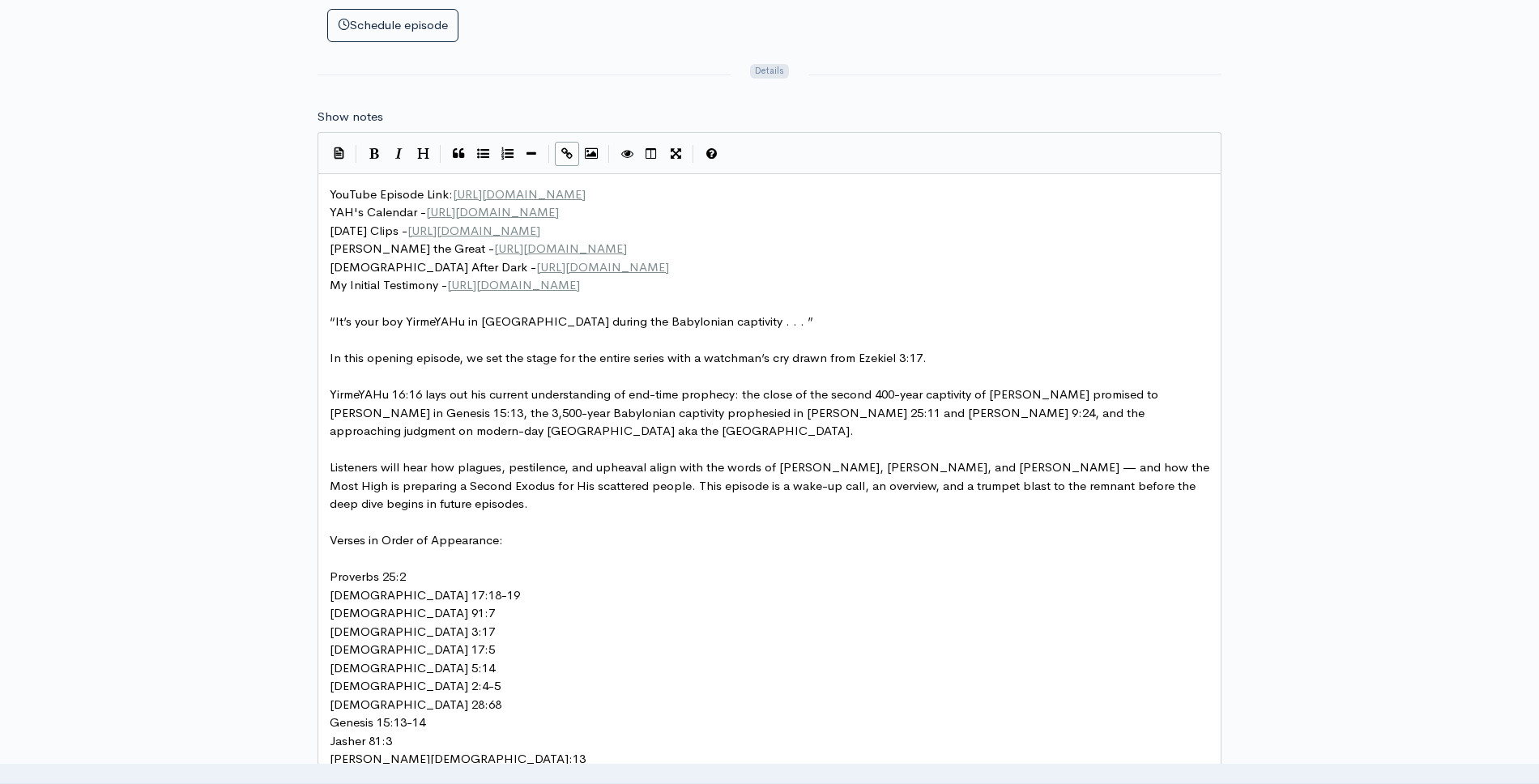
scroll to position [0, 0]
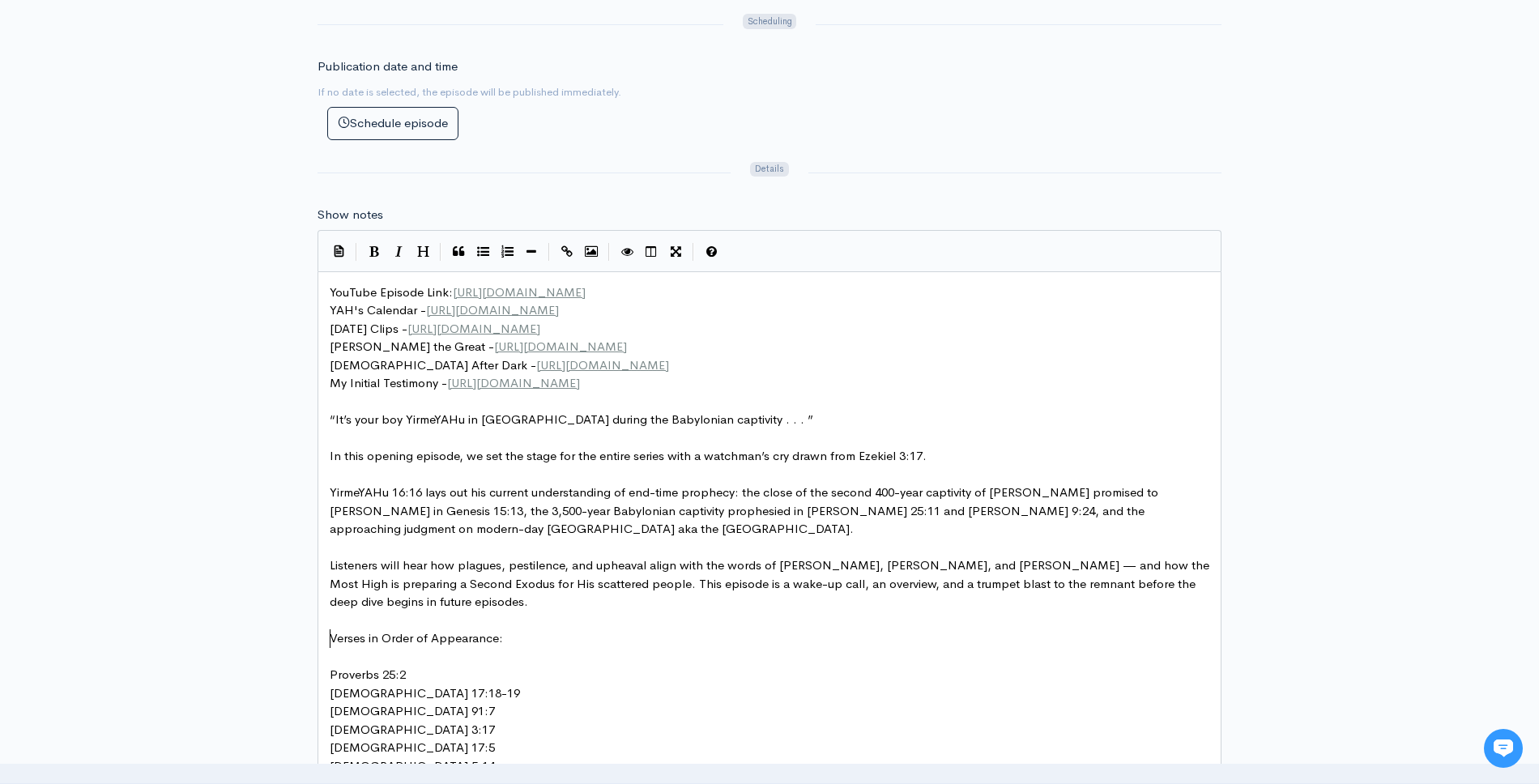
scroll to position [6, 0]
click at [944, 648] on pre "​" at bounding box center [769, 657] width 886 height 18
type textarea "YouTube Episode Link: https://youtu.be/5I8ULxWhNc8 YAH's Calendar - http://bit.…"
